Goal: Task Accomplishment & Management: Use online tool/utility

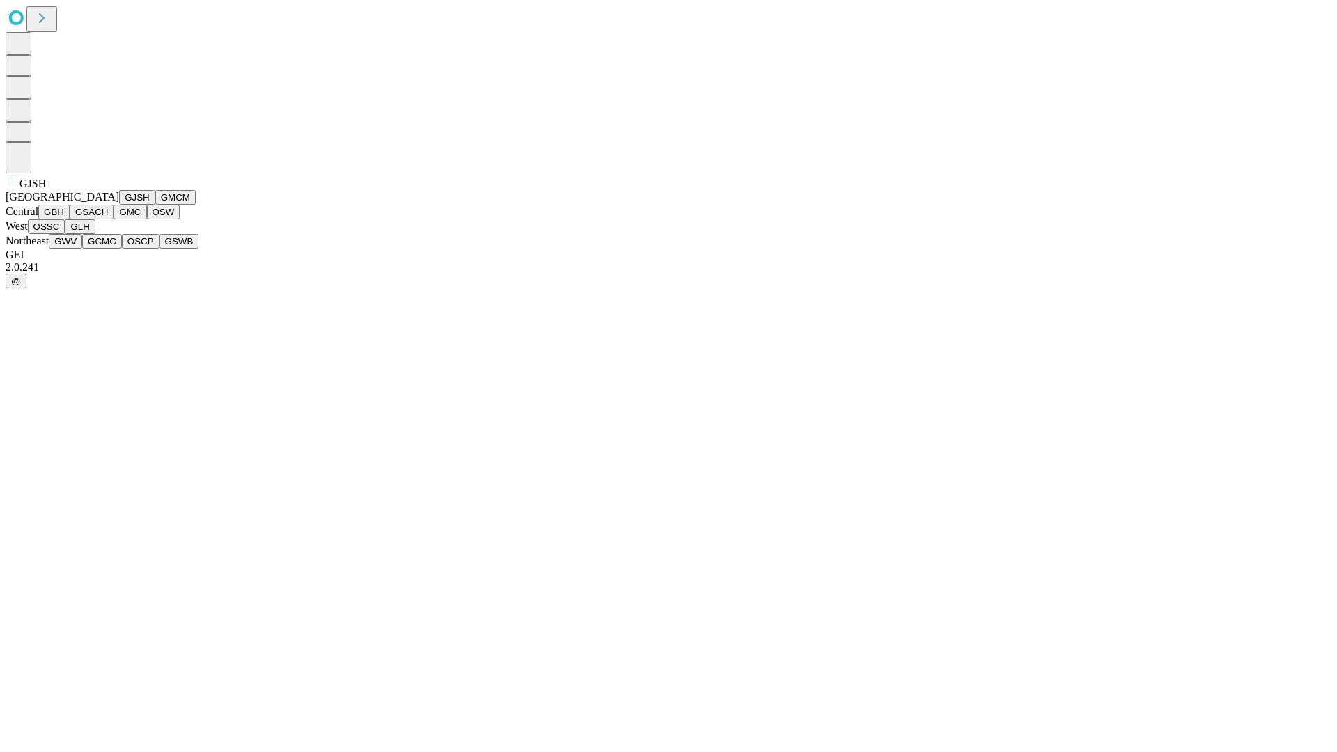
click at [119, 205] on button "GJSH" at bounding box center [137, 197] width 36 height 15
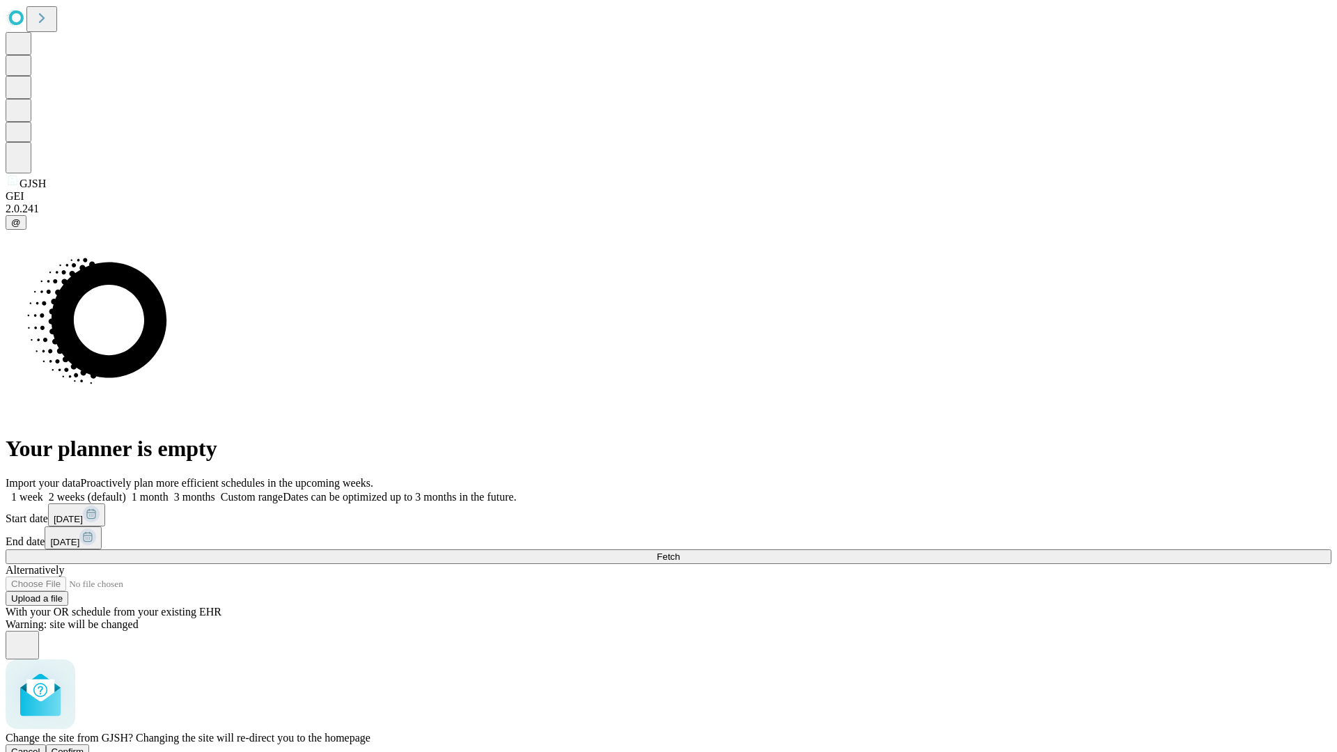
click at [84, 747] on span "Confirm" at bounding box center [68, 752] width 33 height 10
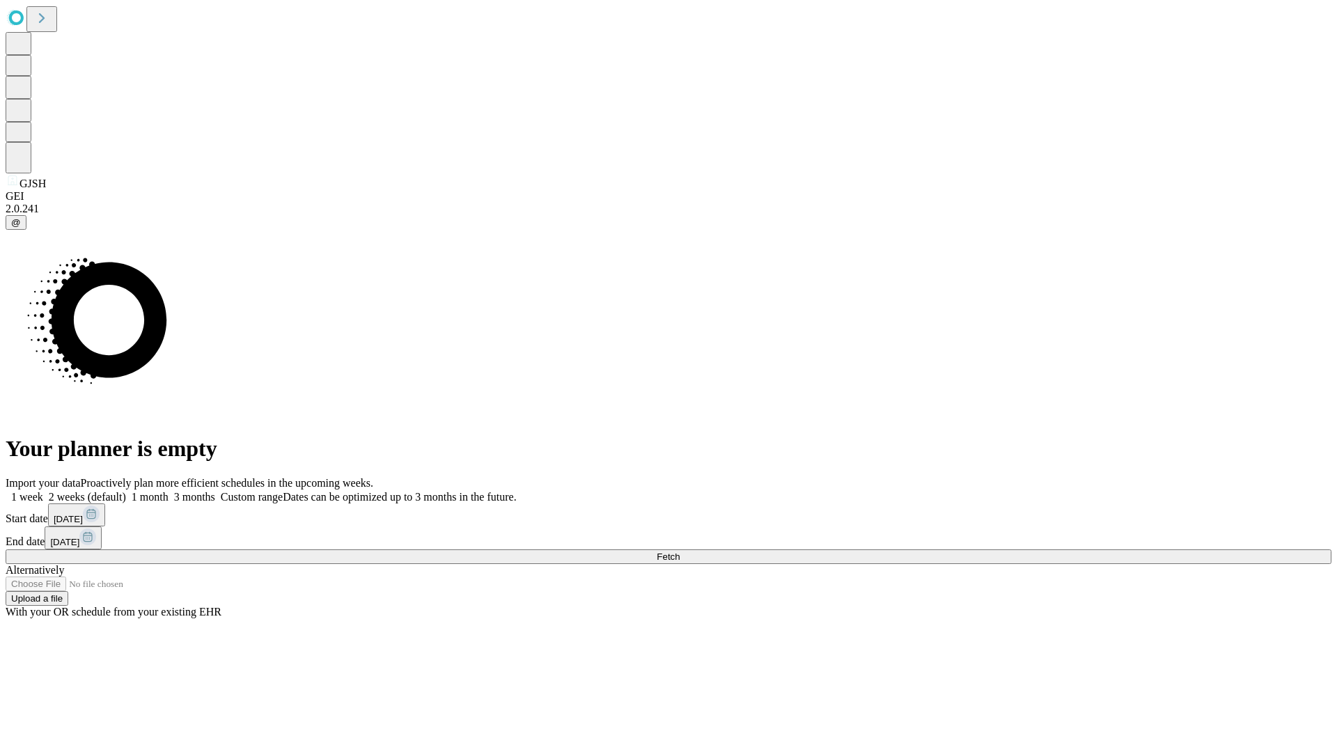
click at [126, 491] on label "2 weeks (default)" at bounding box center [84, 497] width 83 height 12
click at [680, 552] on span "Fetch" at bounding box center [668, 557] width 23 height 10
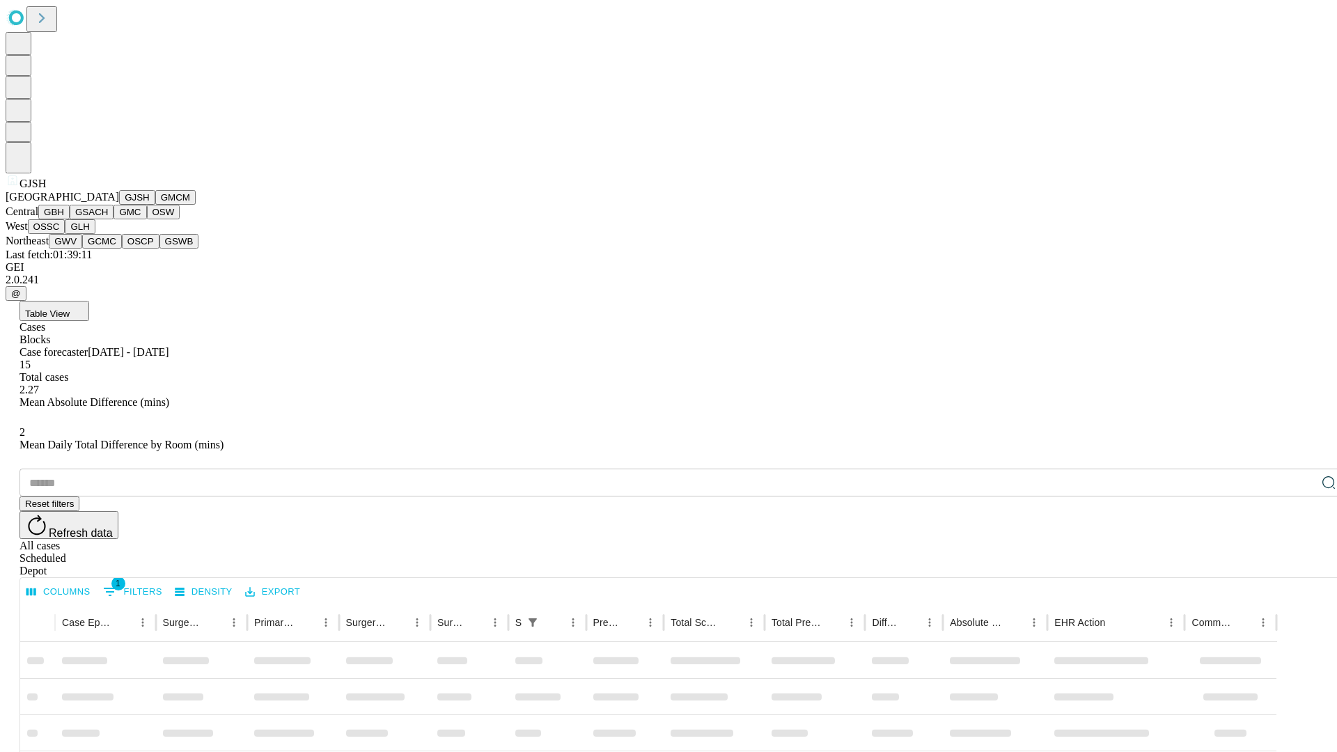
click at [155, 205] on button "GMCM" at bounding box center [175, 197] width 40 height 15
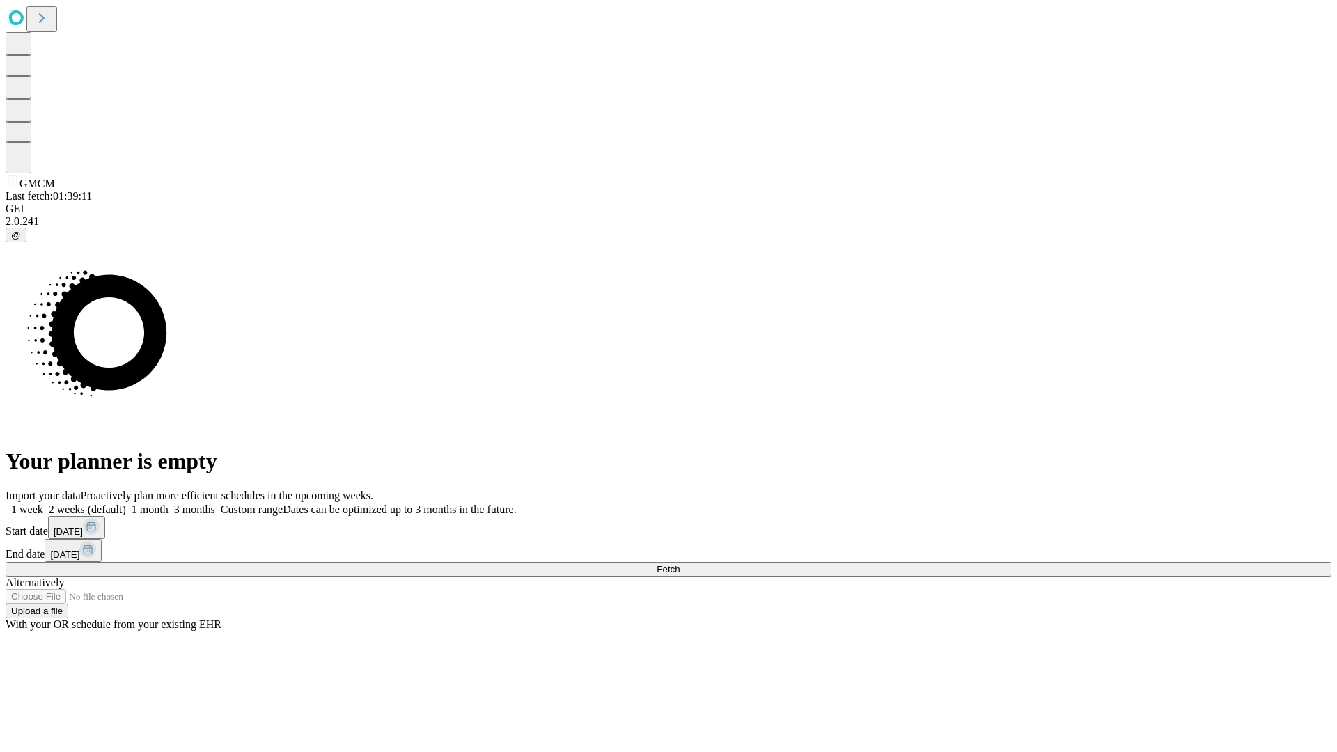
click at [126, 504] on label "2 weeks (default)" at bounding box center [84, 510] width 83 height 12
click at [680, 564] on span "Fetch" at bounding box center [668, 569] width 23 height 10
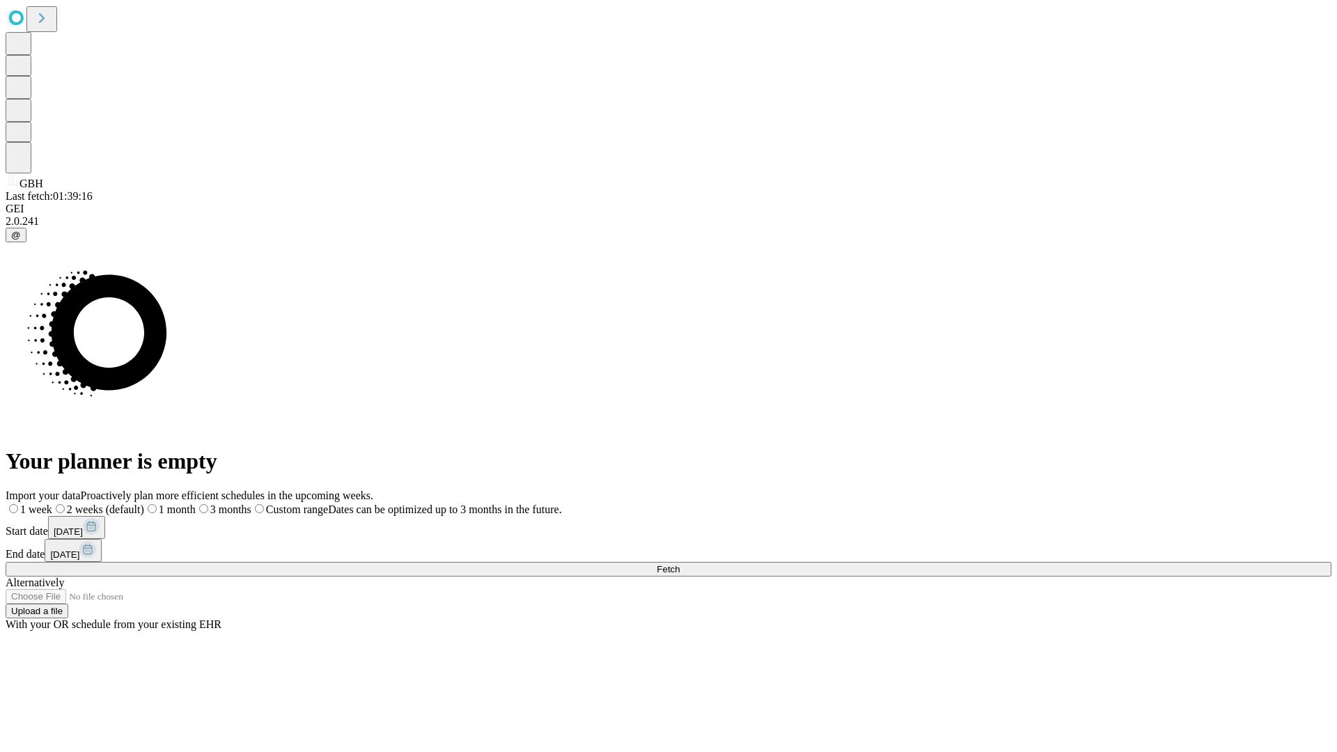
click at [144, 504] on label "2 weeks (default)" at bounding box center [98, 510] width 92 height 12
click at [680, 564] on span "Fetch" at bounding box center [668, 569] width 23 height 10
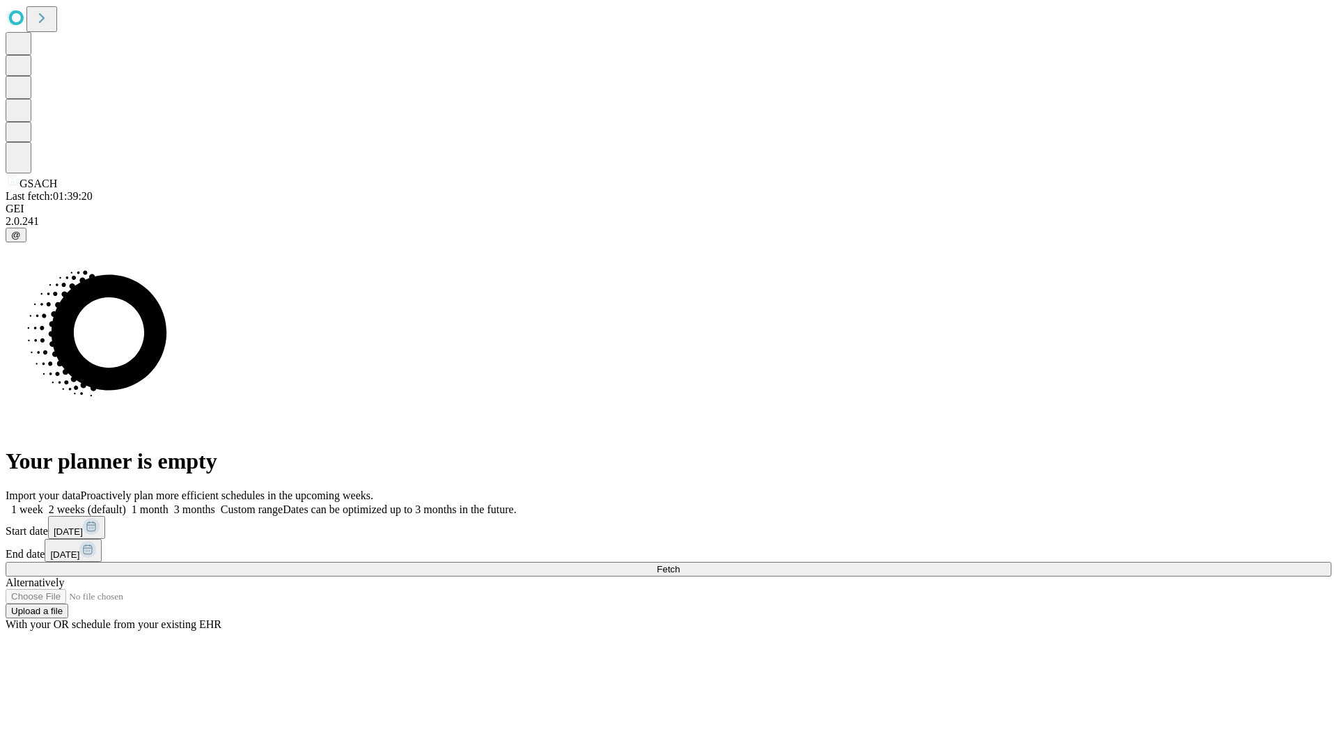
click at [680, 564] on span "Fetch" at bounding box center [668, 569] width 23 height 10
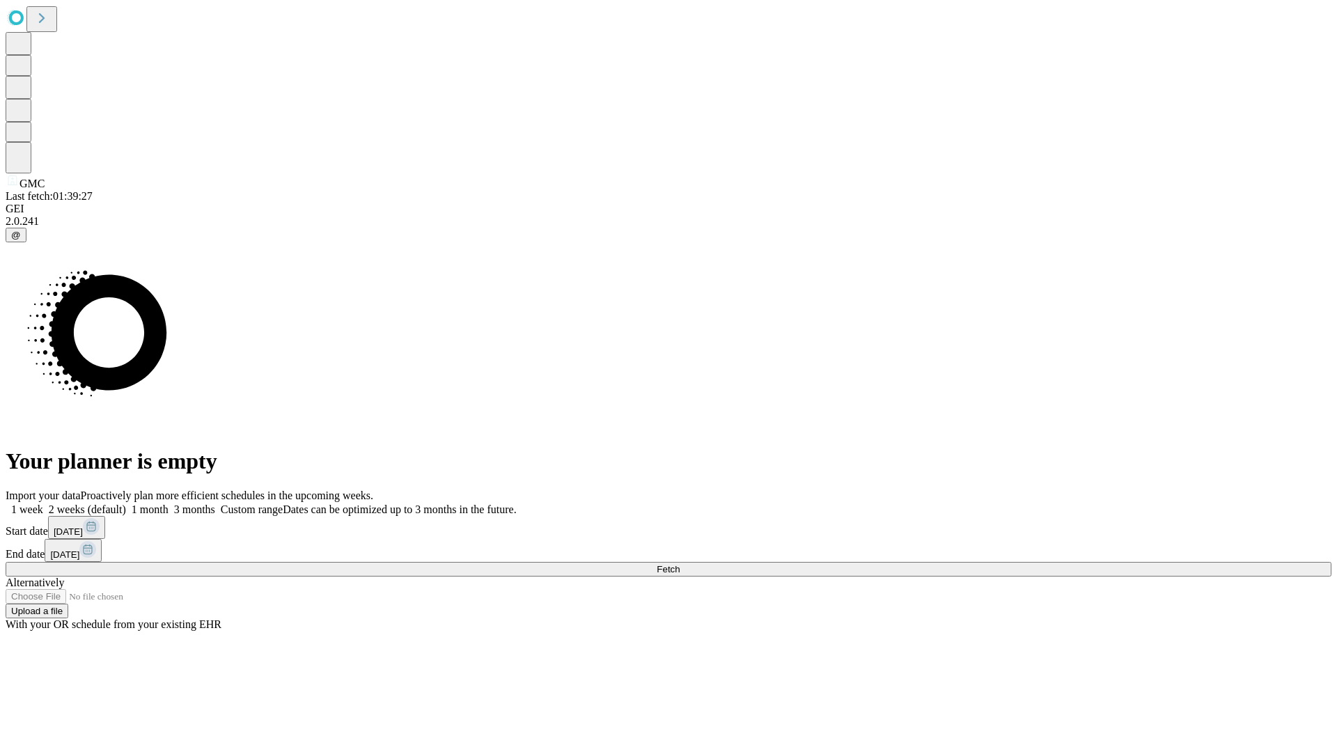
click at [126, 504] on label "2 weeks (default)" at bounding box center [84, 510] width 83 height 12
click at [680, 564] on span "Fetch" at bounding box center [668, 569] width 23 height 10
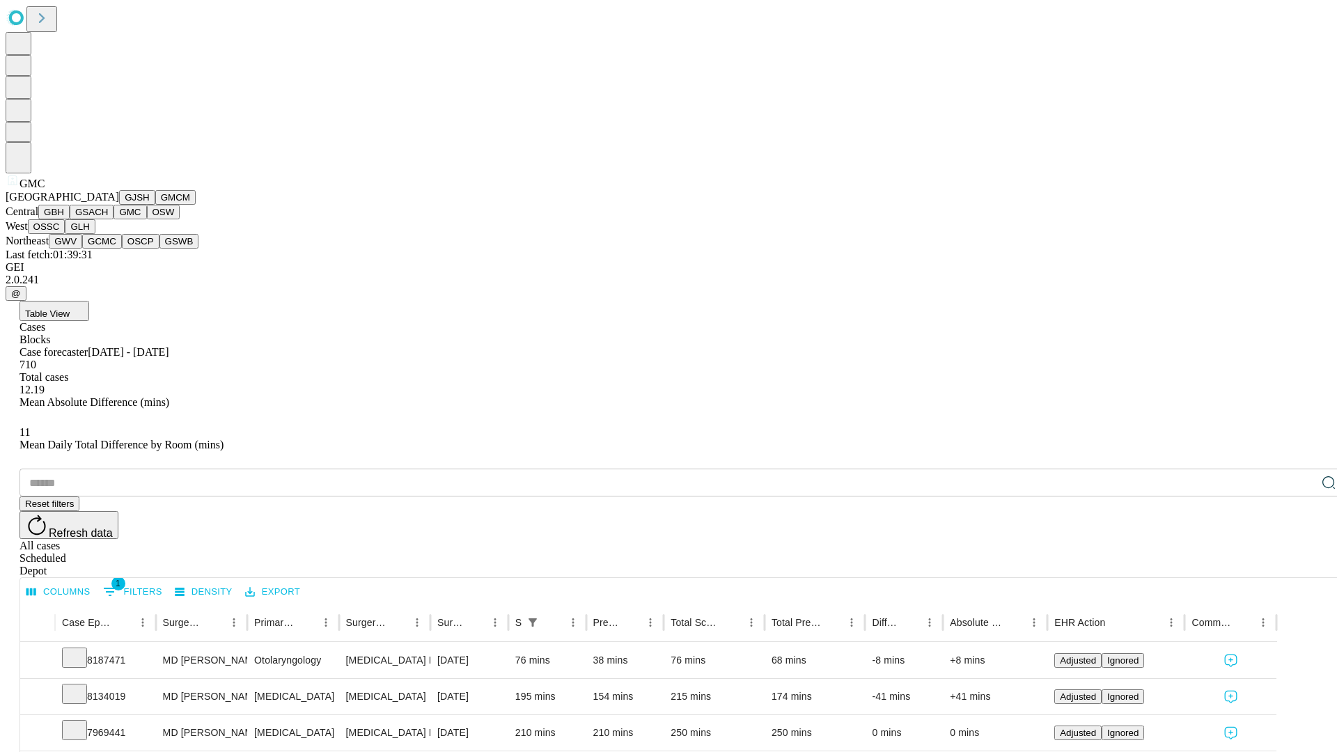
click at [147, 219] on button "OSW" at bounding box center [163, 212] width 33 height 15
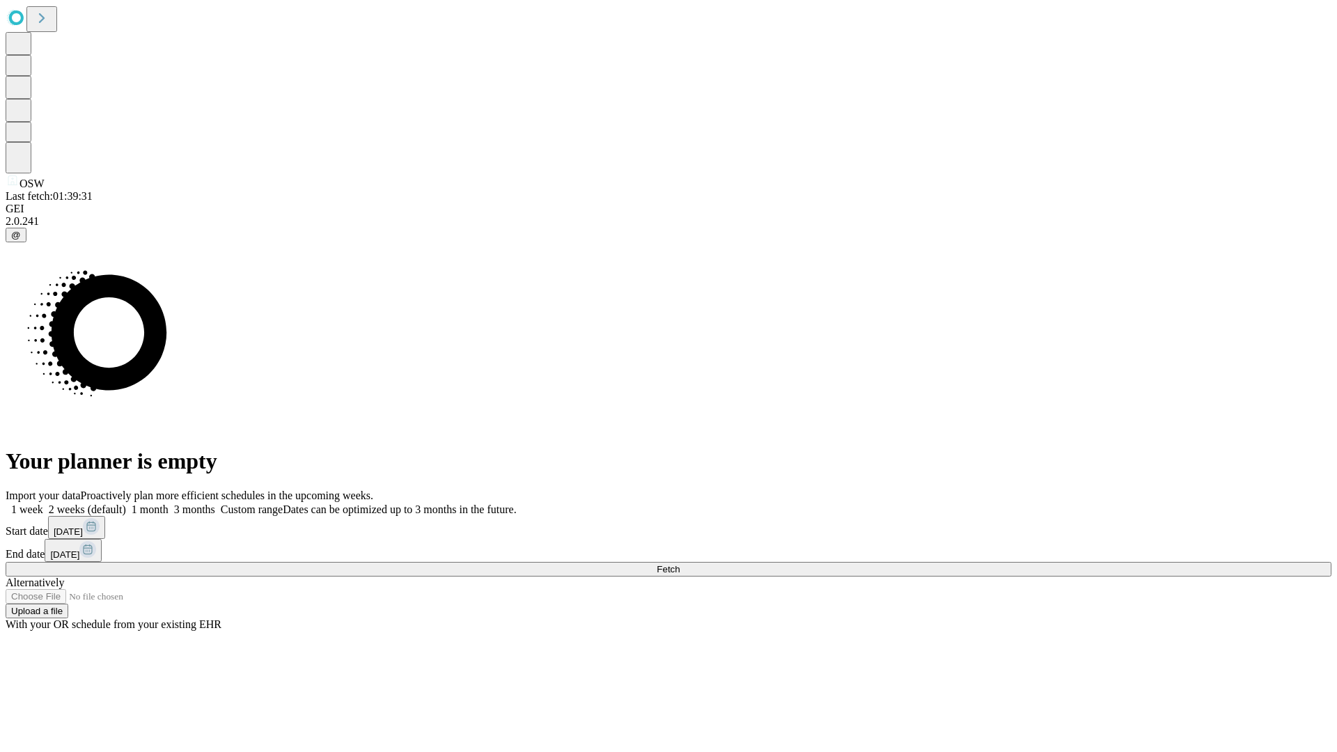
click at [680, 564] on span "Fetch" at bounding box center [668, 569] width 23 height 10
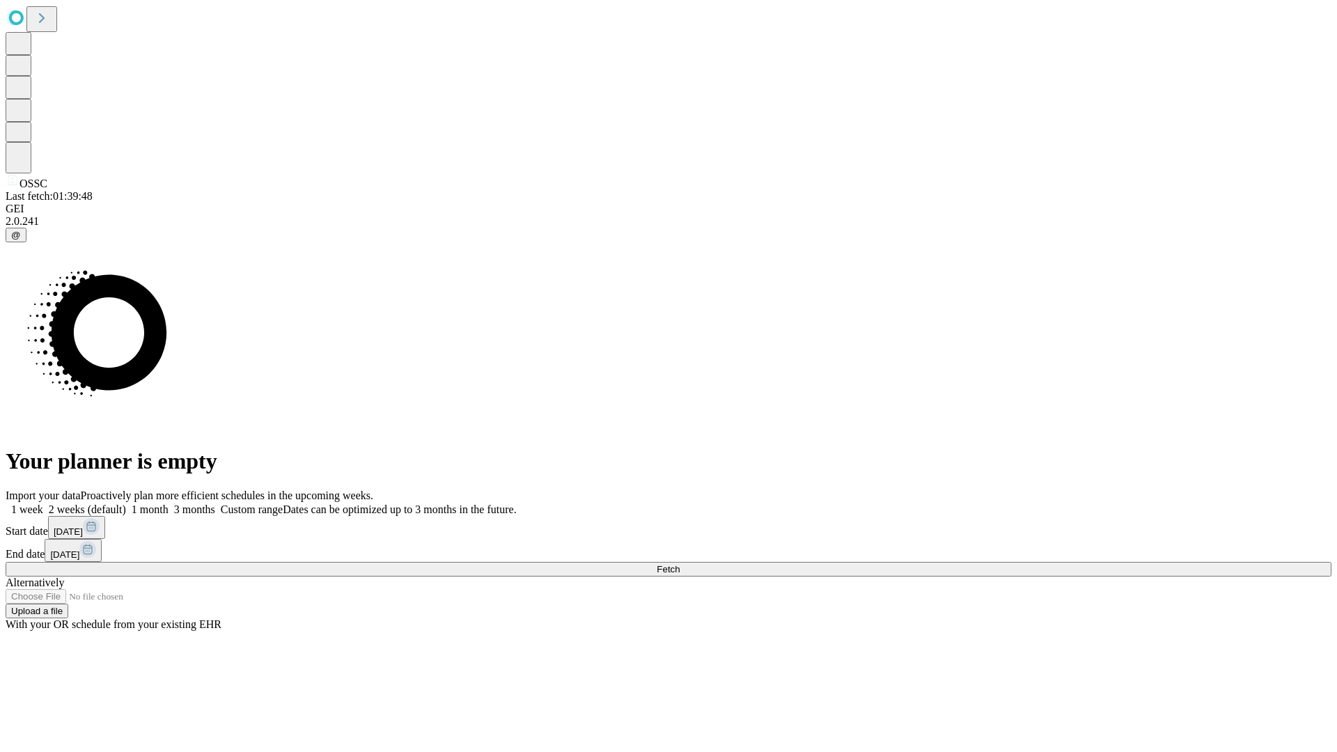
click at [126, 504] on label "2 weeks (default)" at bounding box center [84, 510] width 83 height 12
click at [680, 564] on span "Fetch" at bounding box center [668, 569] width 23 height 10
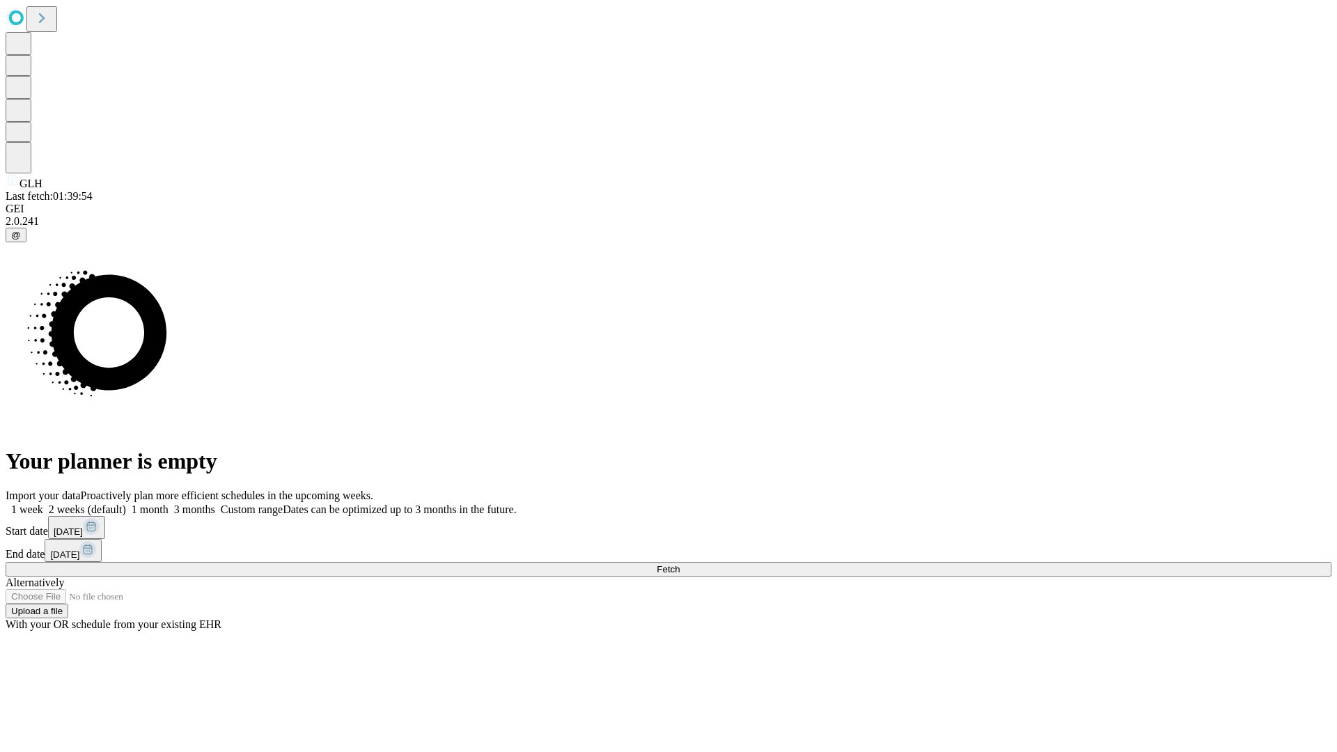
click at [680, 564] on span "Fetch" at bounding box center [668, 569] width 23 height 10
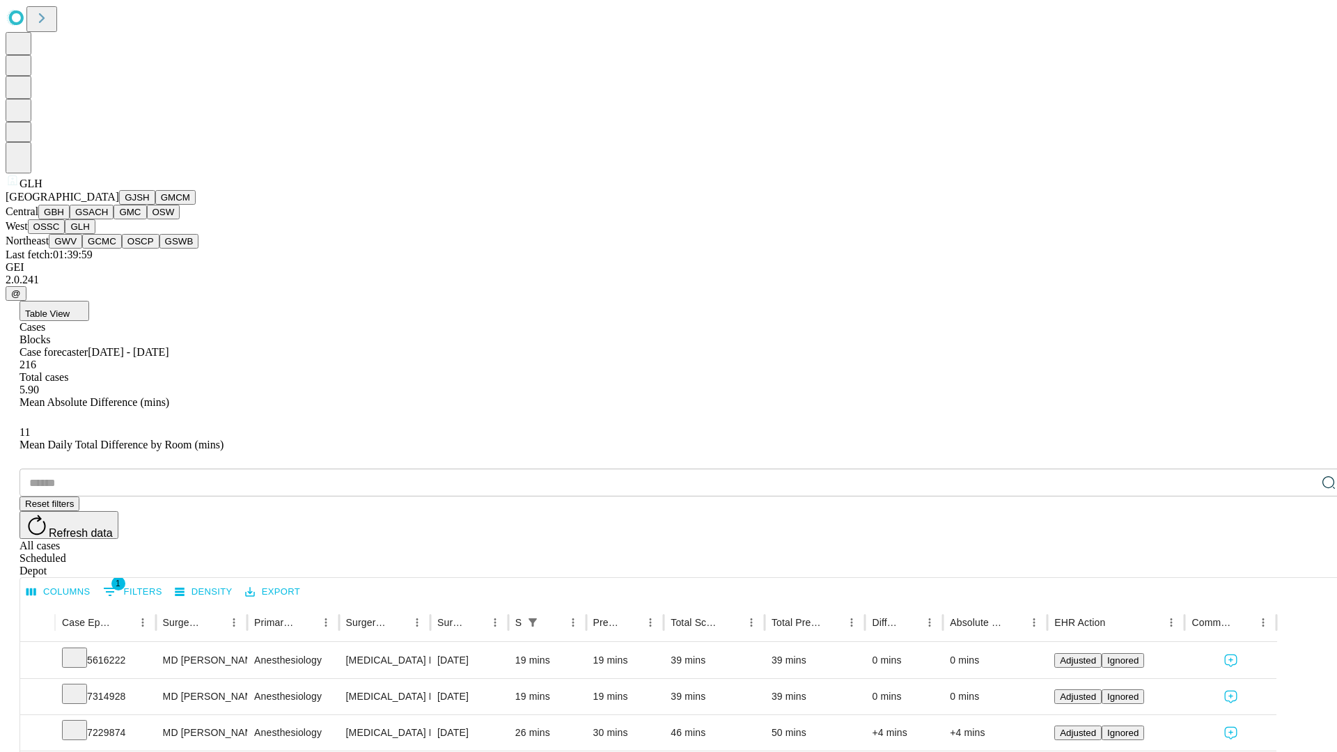
click at [82, 249] on button "GWV" at bounding box center [65, 241] width 33 height 15
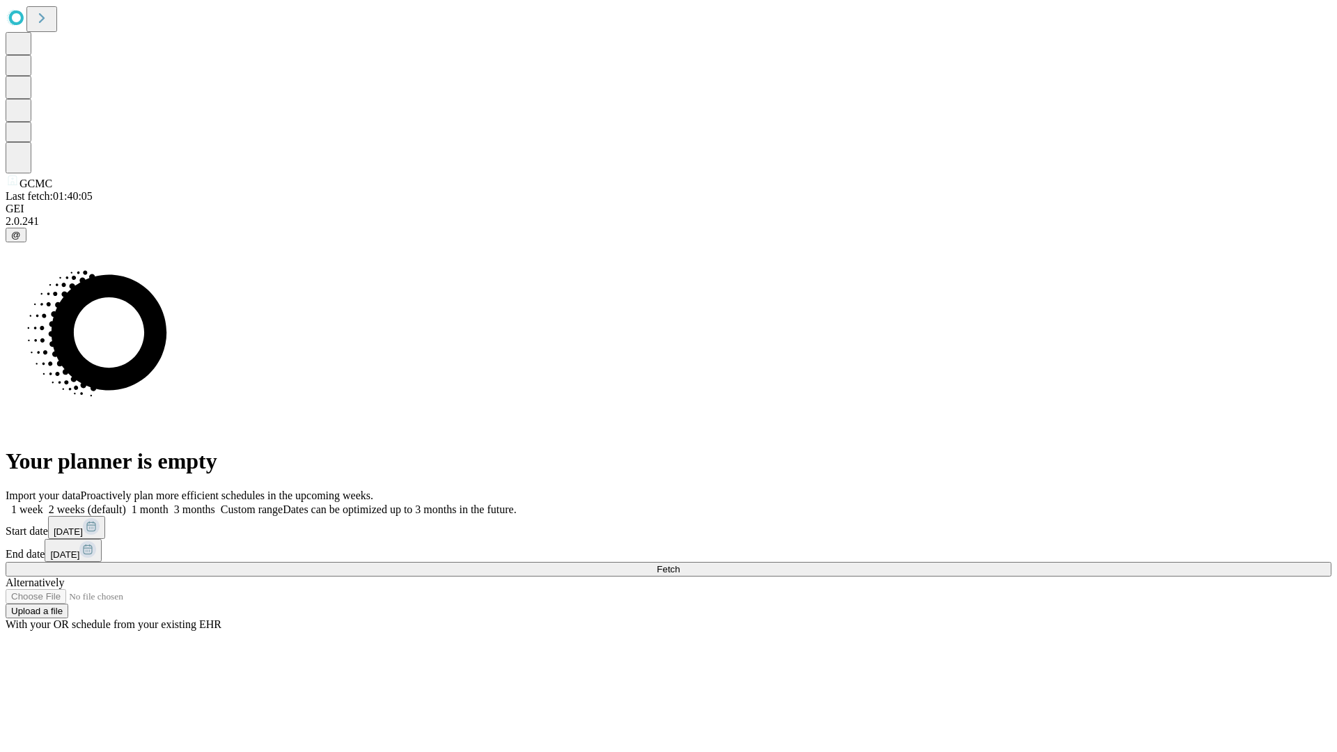
click at [126, 504] on label "2 weeks (default)" at bounding box center [84, 510] width 83 height 12
click at [680, 564] on span "Fetch" at bounding box center [668, 569] width 23 height 10
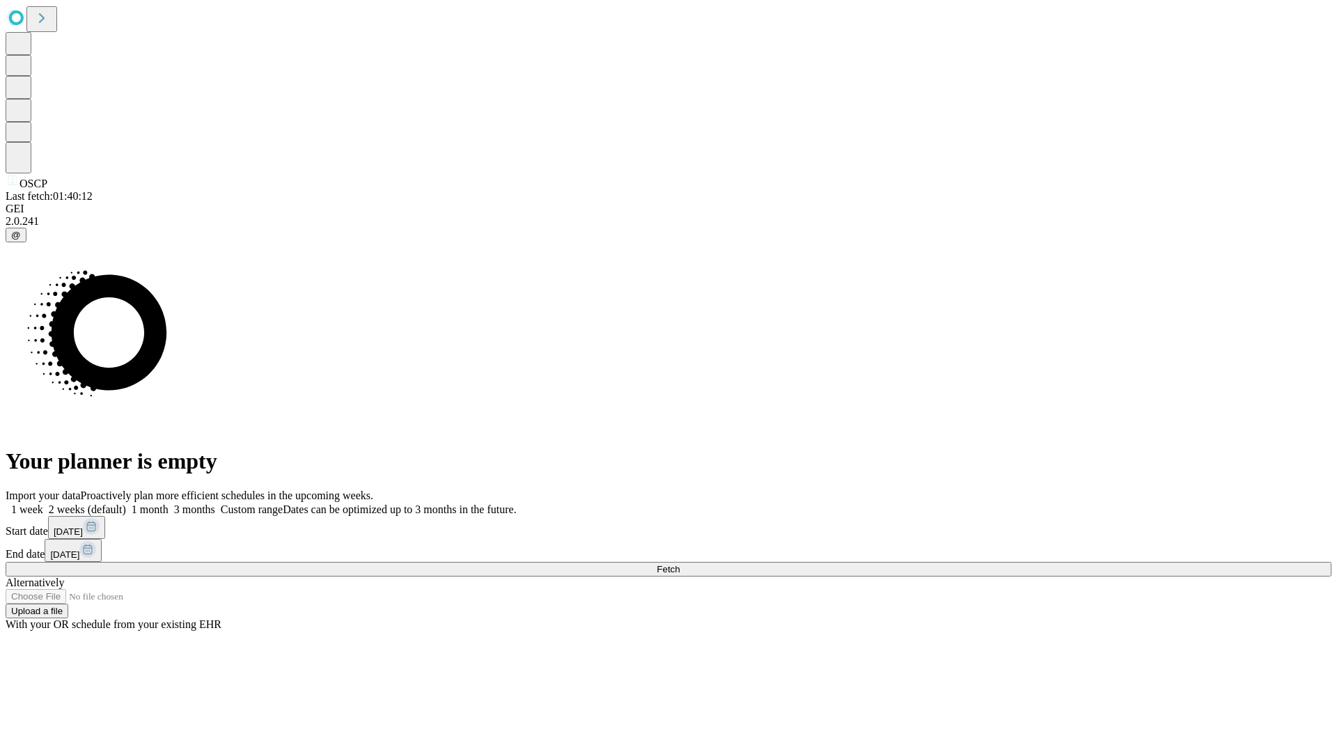
click at [126, 504] on label "2 weeks (default)" at bounding box center [84, 510] width 83 height 12
click at [680, 564] on span "Fetch" at bounding box center [668, 569] width 23 height 10
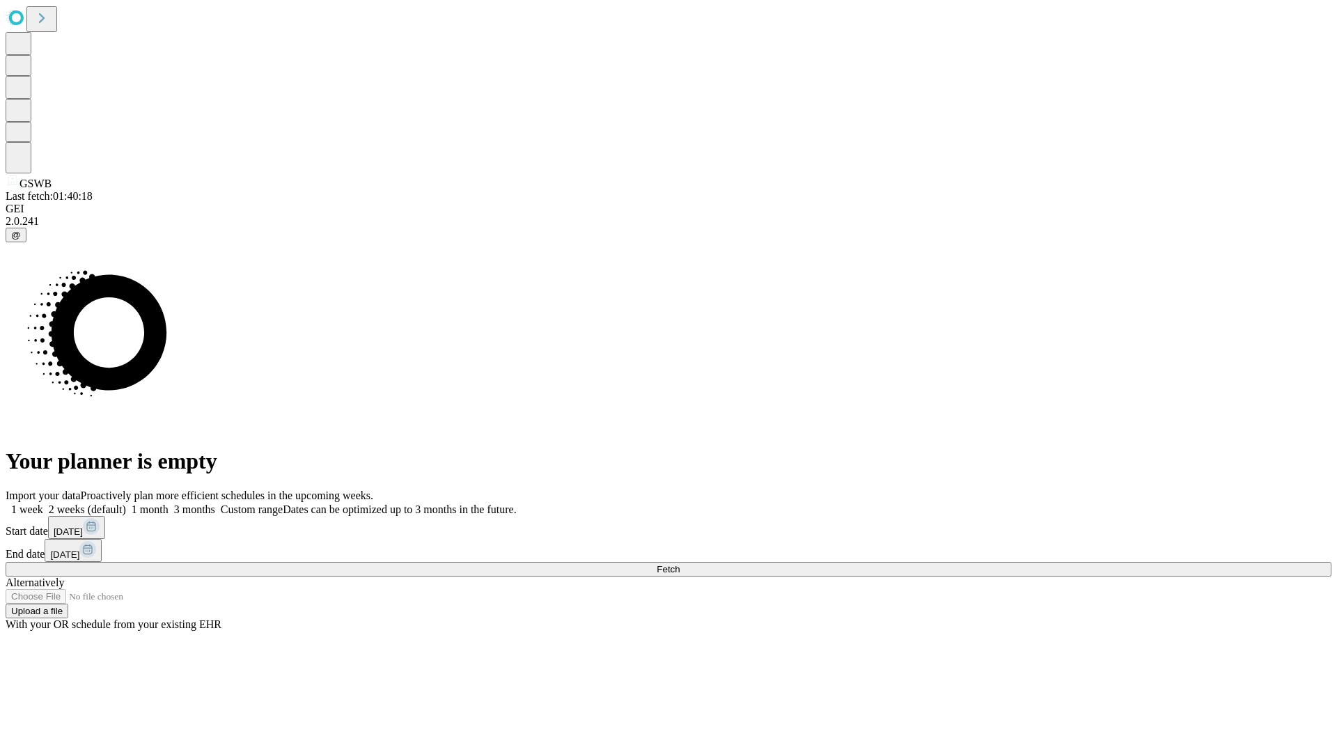
click at [126, 504] on label "2 weeks (default)" at bounding box center [84, 510] width 83 height 12
click at [680, 564] on span "Fetch" at bounding box center [668, 569] width 23 height 10
